Goal: Information Seeking & Learning: Check status

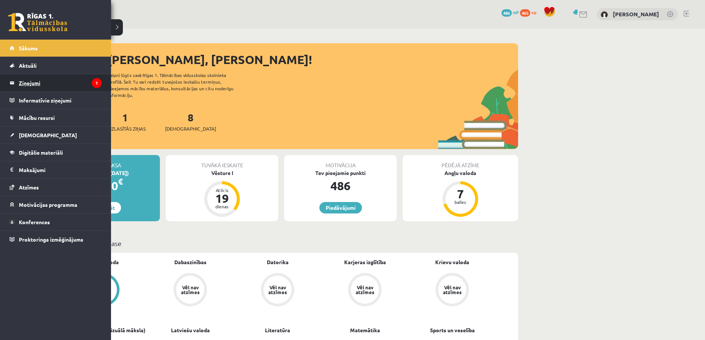
click at [26, 84] on legend "Ziņojumi 1" at bounding box center [60, 82] width 83 height 17
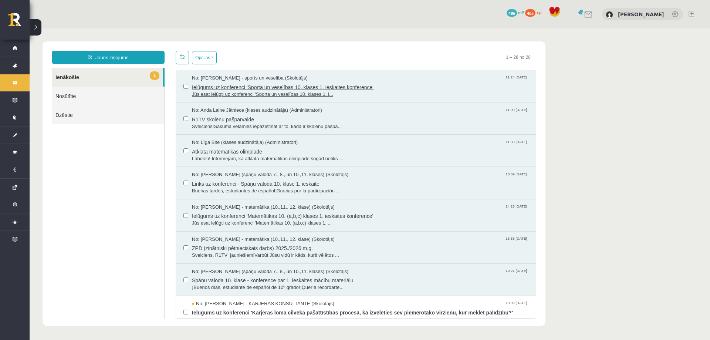
click at [451, 89] on span "Ielūgums uz konferenci 'Sporta un veselības 10. klases 1. ieskaites konference'" at bounding box center [360, 86] width 337 height 9
click at [354, 119] on span "R1TV skolēnu pašpārvalde" at bounding box center [360, 118] width 337 height 9
click at [340, 158] on span "Labdien! Informējam, ka atklātā matemātikas olimpiāde šogad notiks ..." at bounding box center [360, 158] width 337 height 7
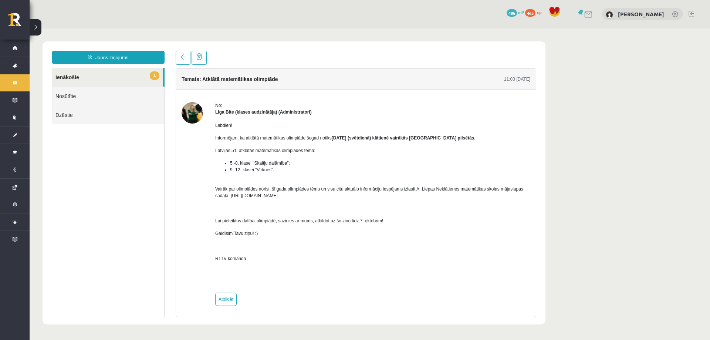
drag, startPoint x: 327, startPoint y: 149, endPoint x: 321, endPoint y: 147, distance: 6.6
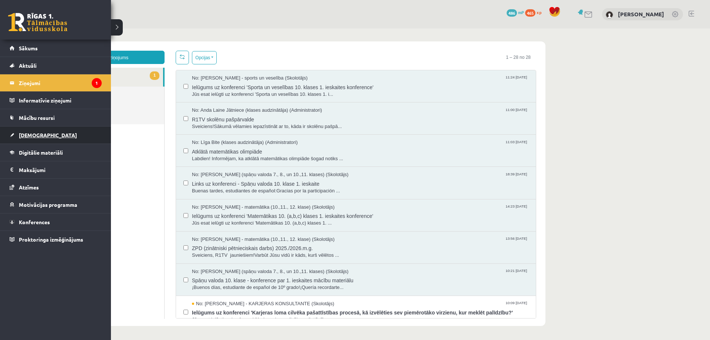
click at [36, 132] on span "[DEMOGRAPHIC_DATA]" at bounding box center [48, 135] width 58 height 7
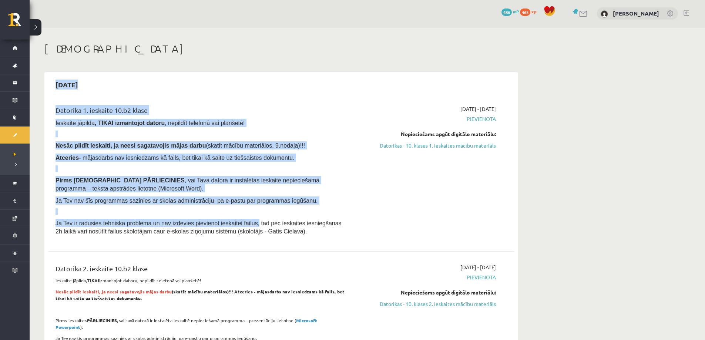
drag, startPoint x: 47, startPoint y: 83, endPoint x: 240, endPoint y: 217, distance: 234.1
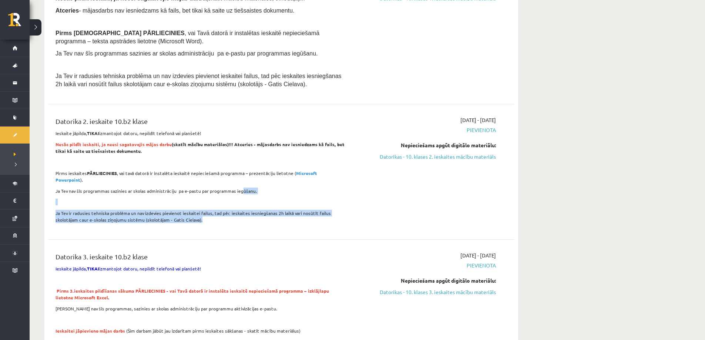
drag, startPoint x: 242, startPoint y: 213, endPoint x: 186, endPoint y: 138, distance: 93.4
click at [236, 178] on div "Datorika 2. ieskaite 10.b2 klase Ieskaite jāpilda, TIKAI izmantojot datoru, nep…" at bounding box center [200, 171] width 301 height 111
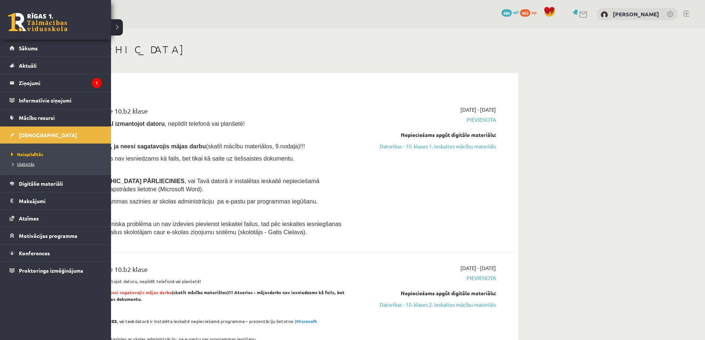
click at [28, 163] on span "Izlabotās" at bounding box center [21, 164] width 25 height 6
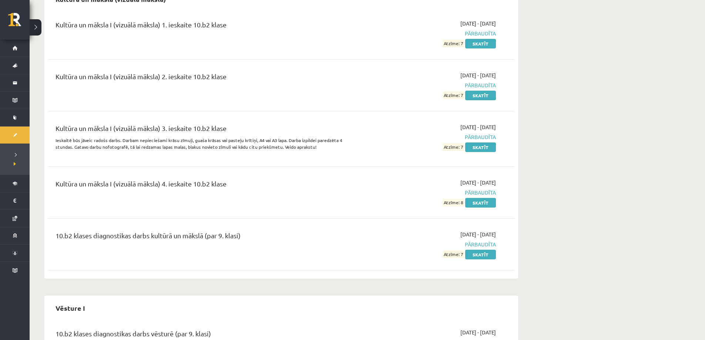
scroll to position [498, 0]
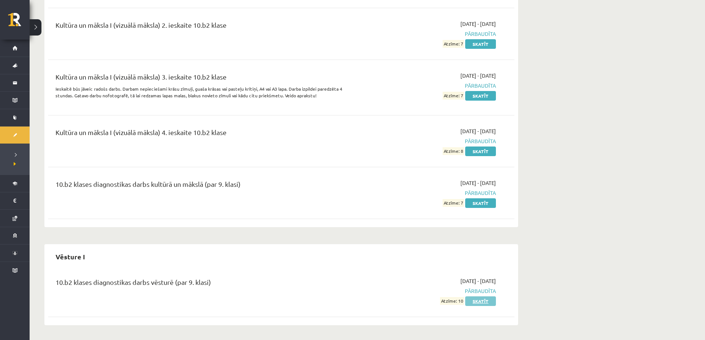
click at [478, 299] on link "Skatīt" at bounding box center [480, 301] width 31 height 10
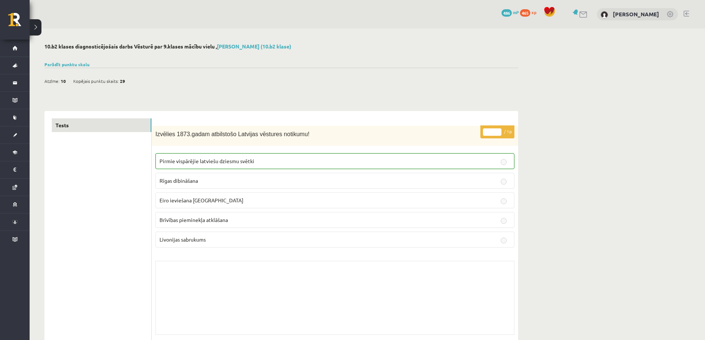
click at [170, 180] on span "Rīgas dibināšana" at bounding box center [178, 180] width 38 height 7
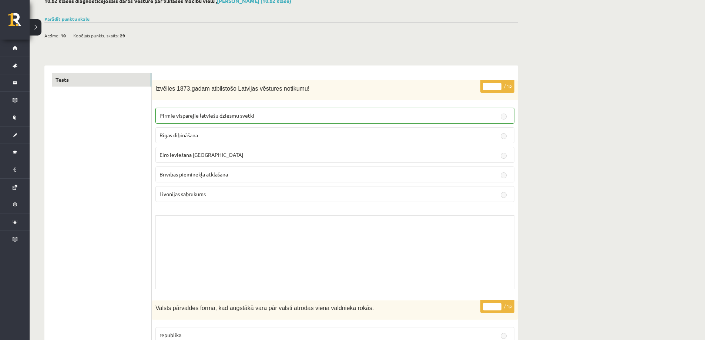
scroll to position [37, 0]
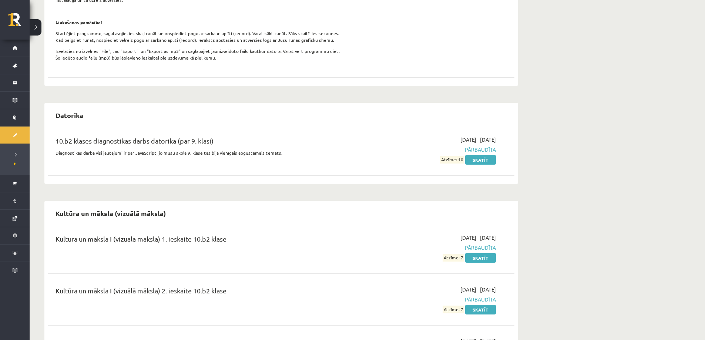
scroll to position [91, 0]
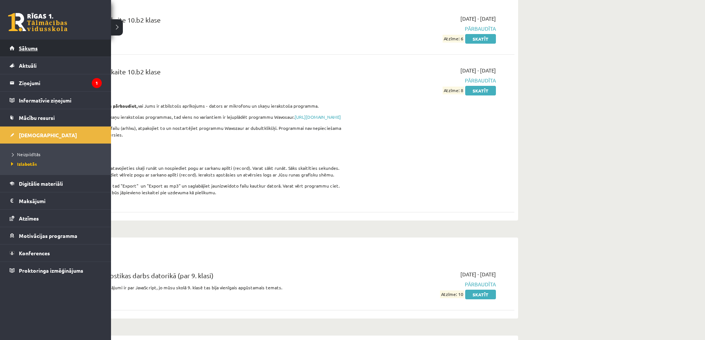
click at [25, 46] on span "Sākums" at bounding box center [28, 48] width 19 height 7
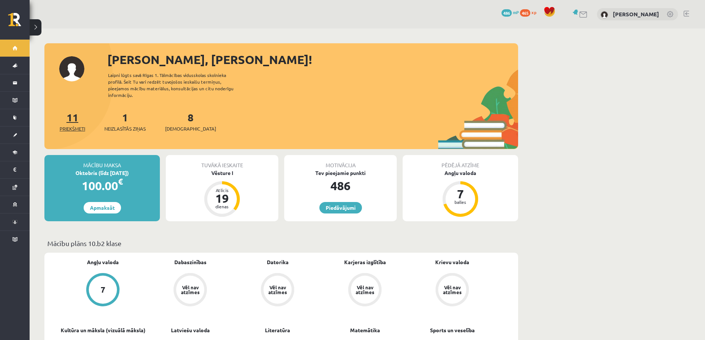
click at [73, 112] on link "11 Priekšmeti" at bounding box center [73, 122] width 26 height 22
